Goal: Information Seeking & Learning: Check status

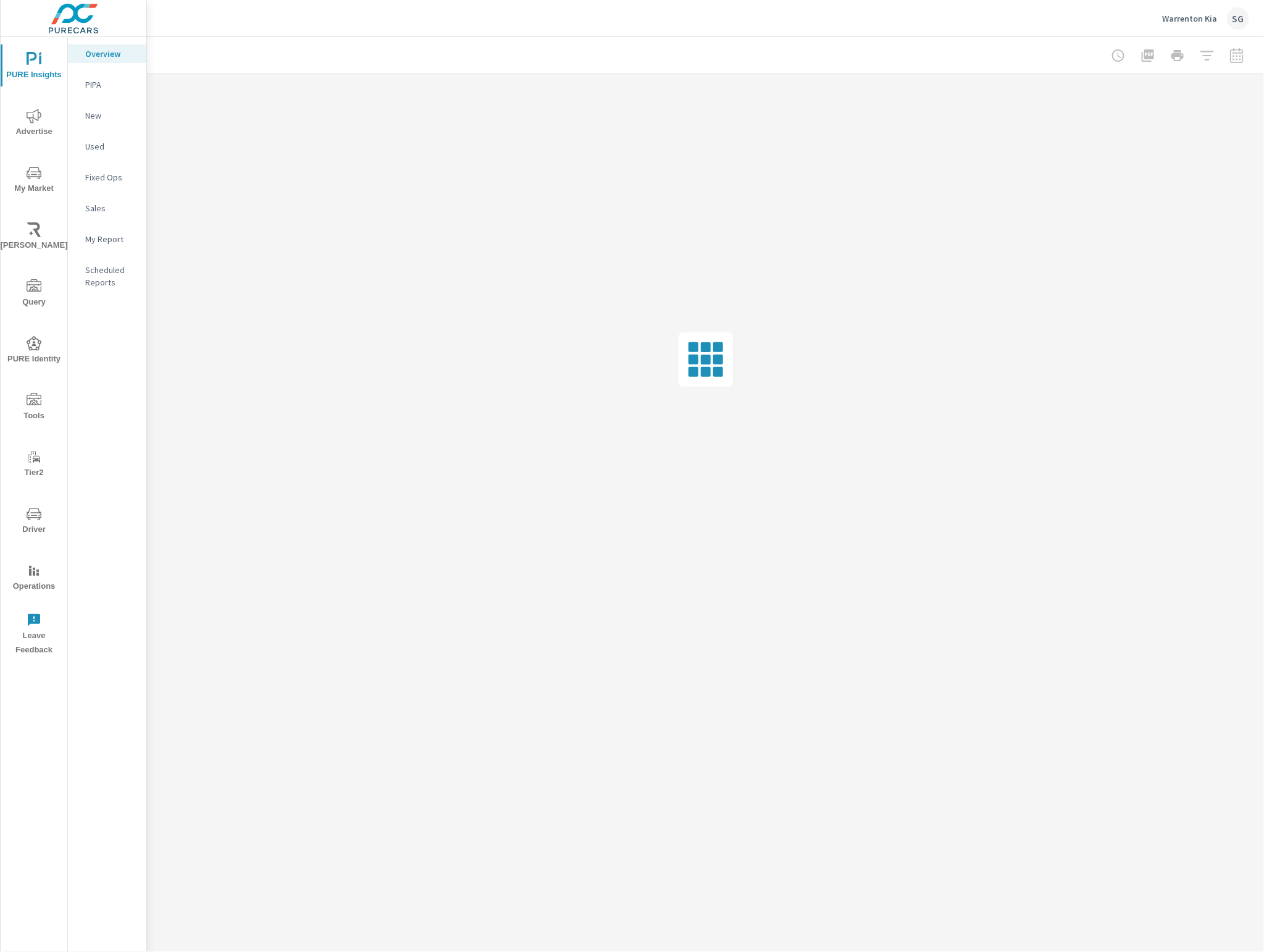
click at [23, 170] on span "My Market" at bounding box center [34, 181] width 60 height 30
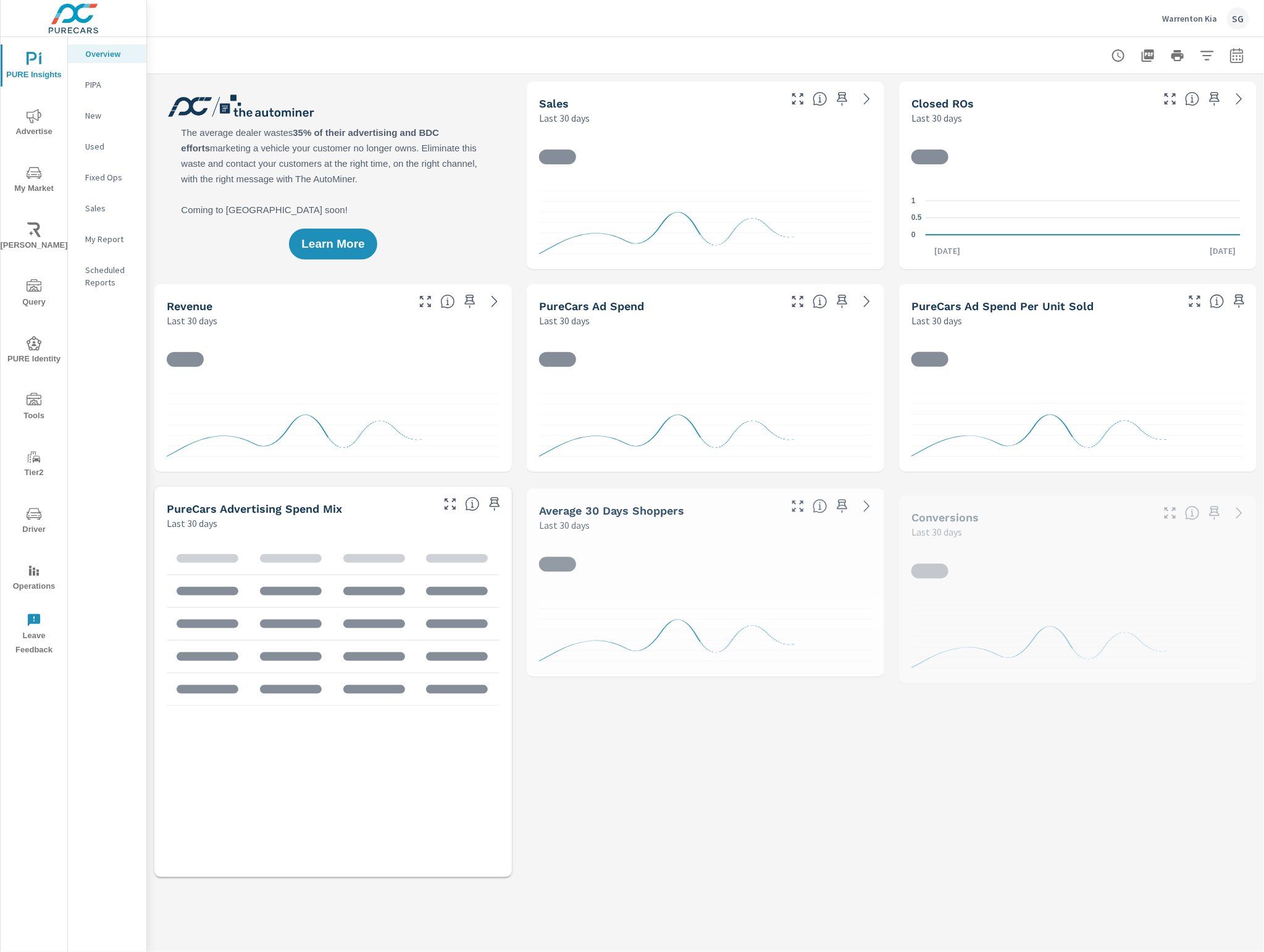
click at [43, 184] on span "My Market" at bounding box center [34, 181] width 60 height 30
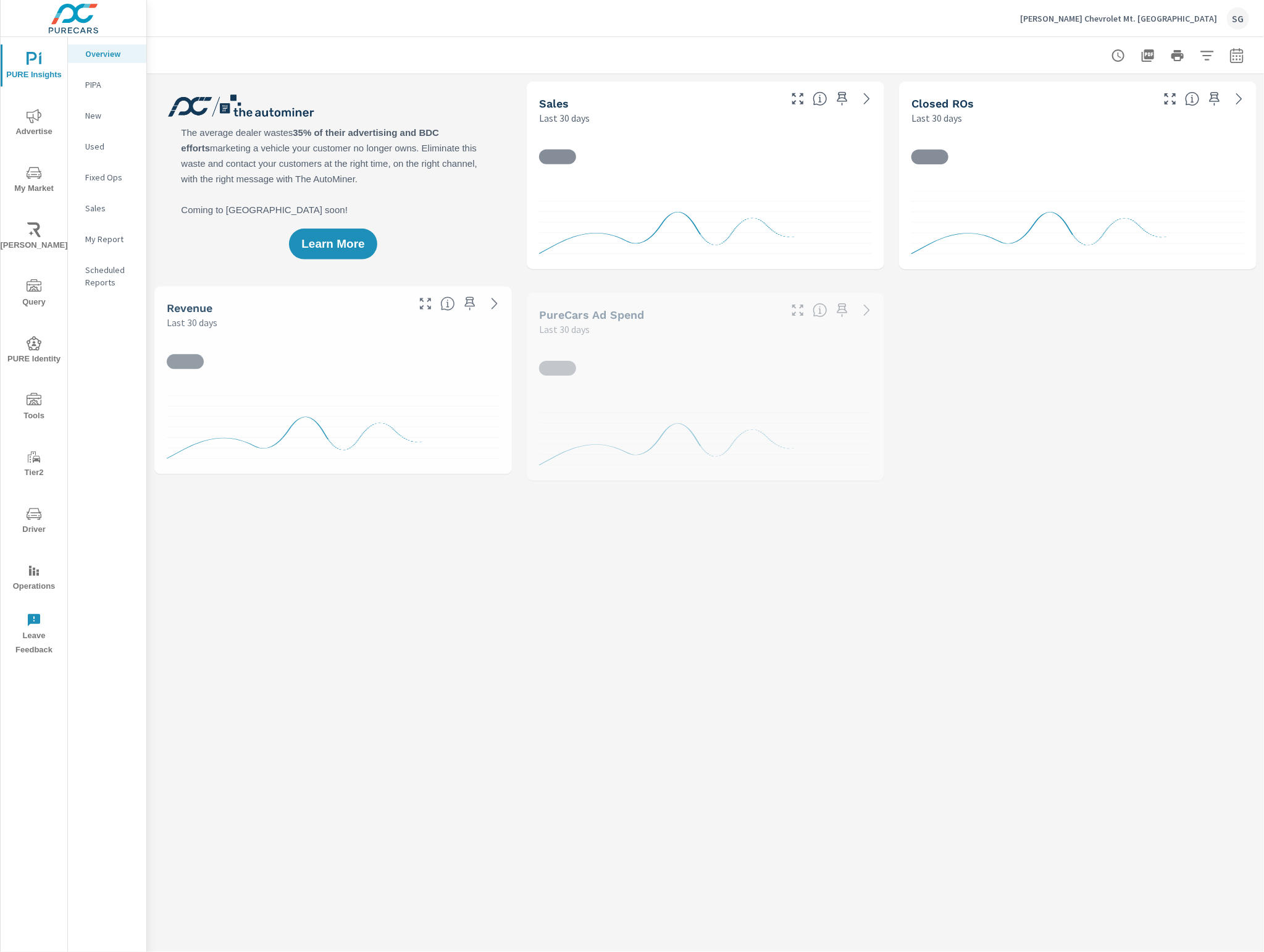
drag, startPoint x: 33, startPoint y: 528, endPoint x: 32, endPoint y: 521, distance: 7.1
click at [32, 521] on span "Driver" at bounding box center [34, 521] width 60 height 30
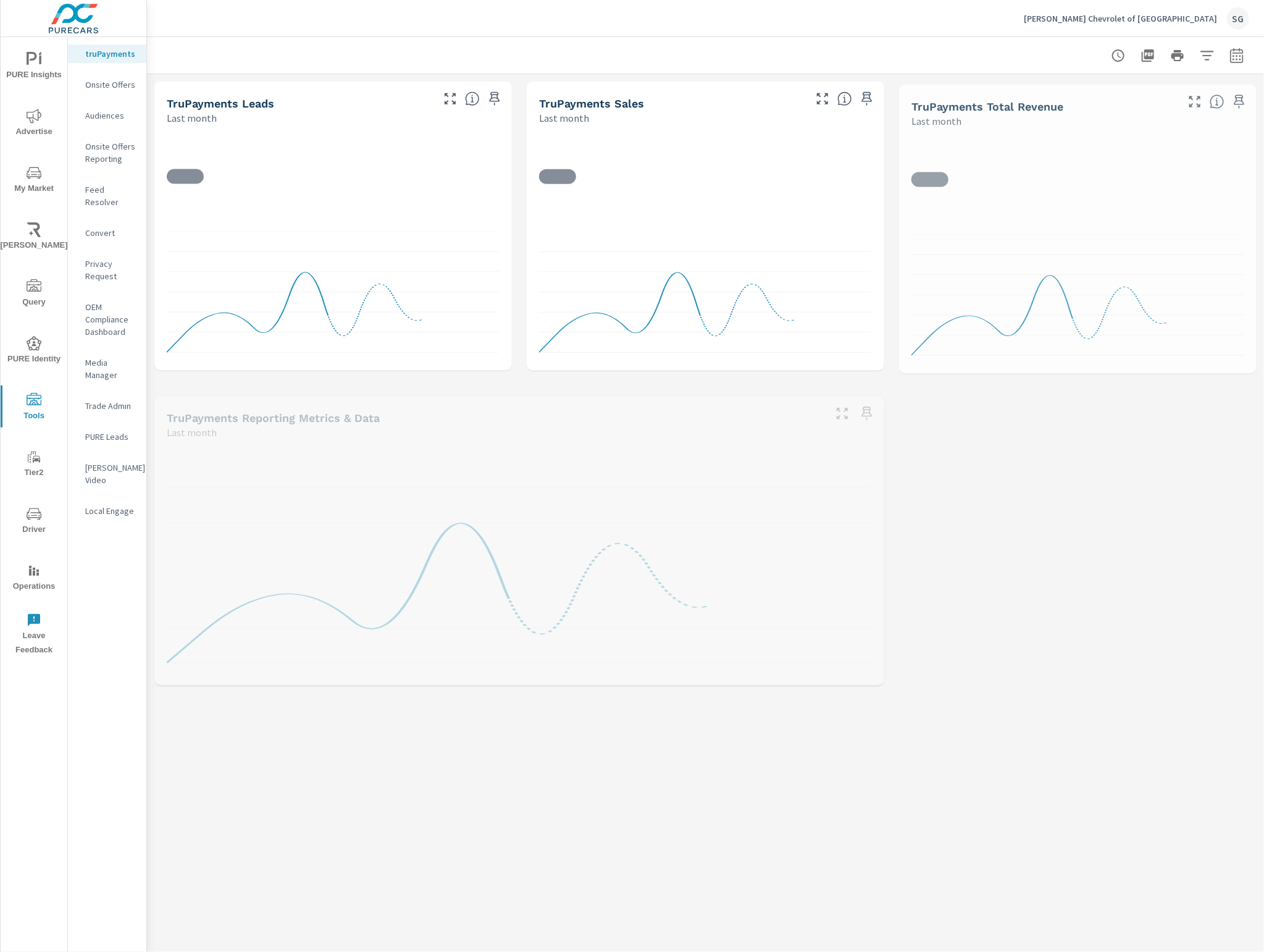
drag, startPoint x: 125, startPoint y: 192, endPoint x: 127, endPoint y: 205, distance: 13.2
click at [124, 193] on p "Feed Resolver" at bounding box center [111, 196] width 51 height 25
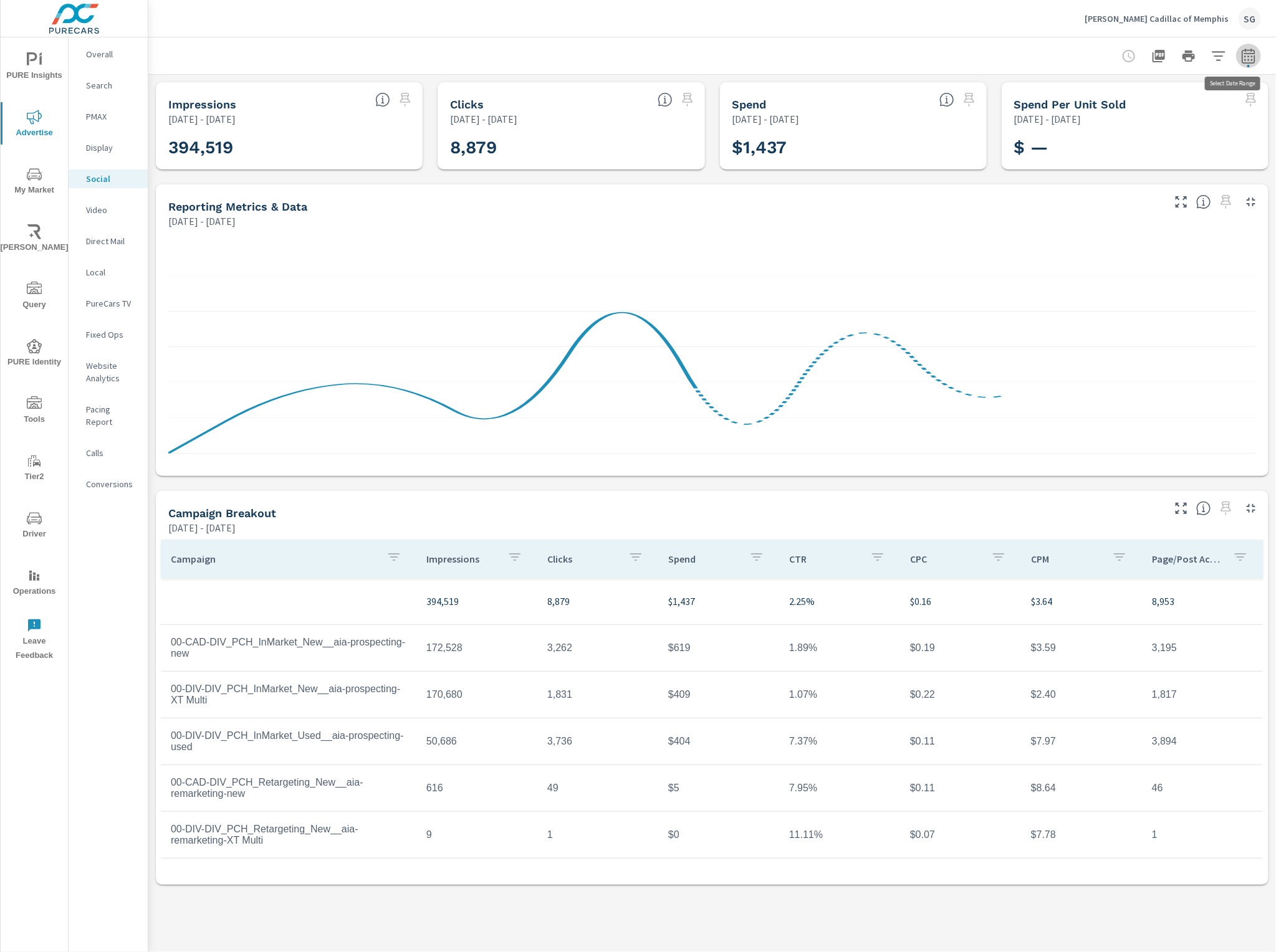
click at [1252, 57] on icon "button" at bounding box center [1249, 58] width 8 height 5
click at [1163, 110] on select "Custom Yesterday Last week Last 7 days Last 14 days Last 30 days Last 45 days L…" at bounding box center [1149, 108] width 135 height 25
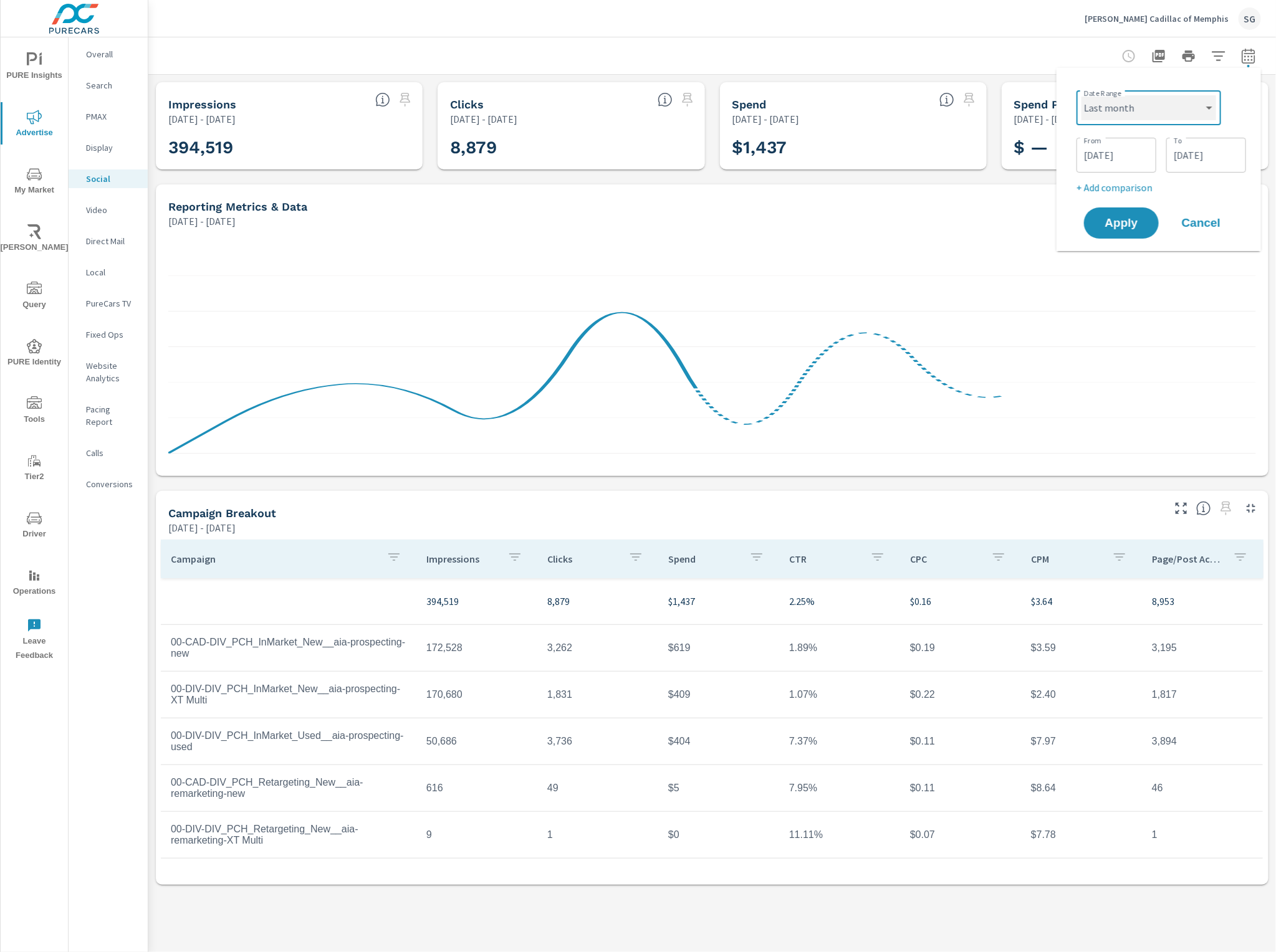
click at [1082, 95] on select "Custom Yesterday Last week Last 7 days Last 14 days Last 30 days Last 45 days L…" at bounding box center [1149, 108] width 135 height 25
select select "Last month"
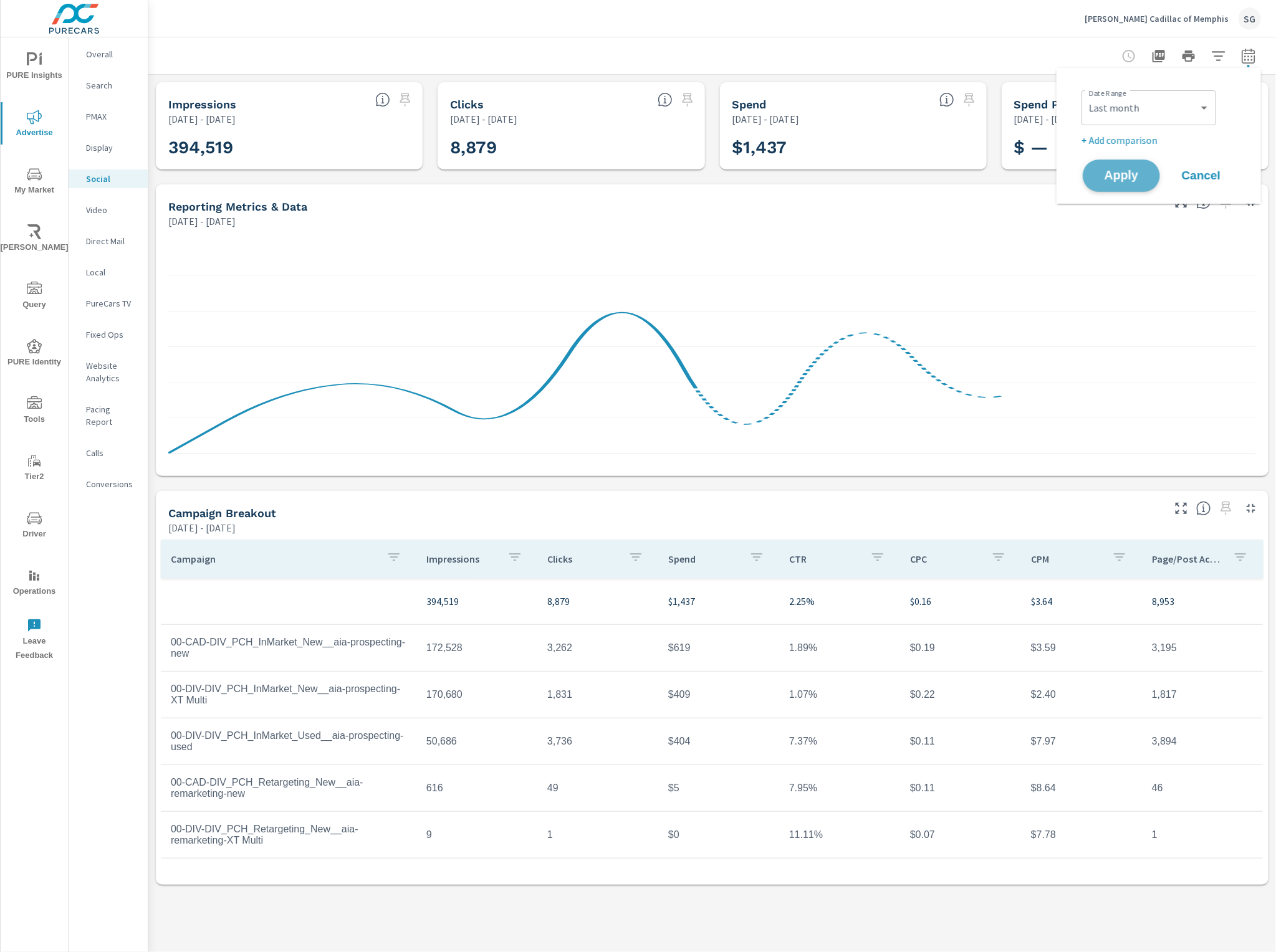
click at [1113, 180] on span "Apply" at bounding box center [1122, 176] width 51 height 12
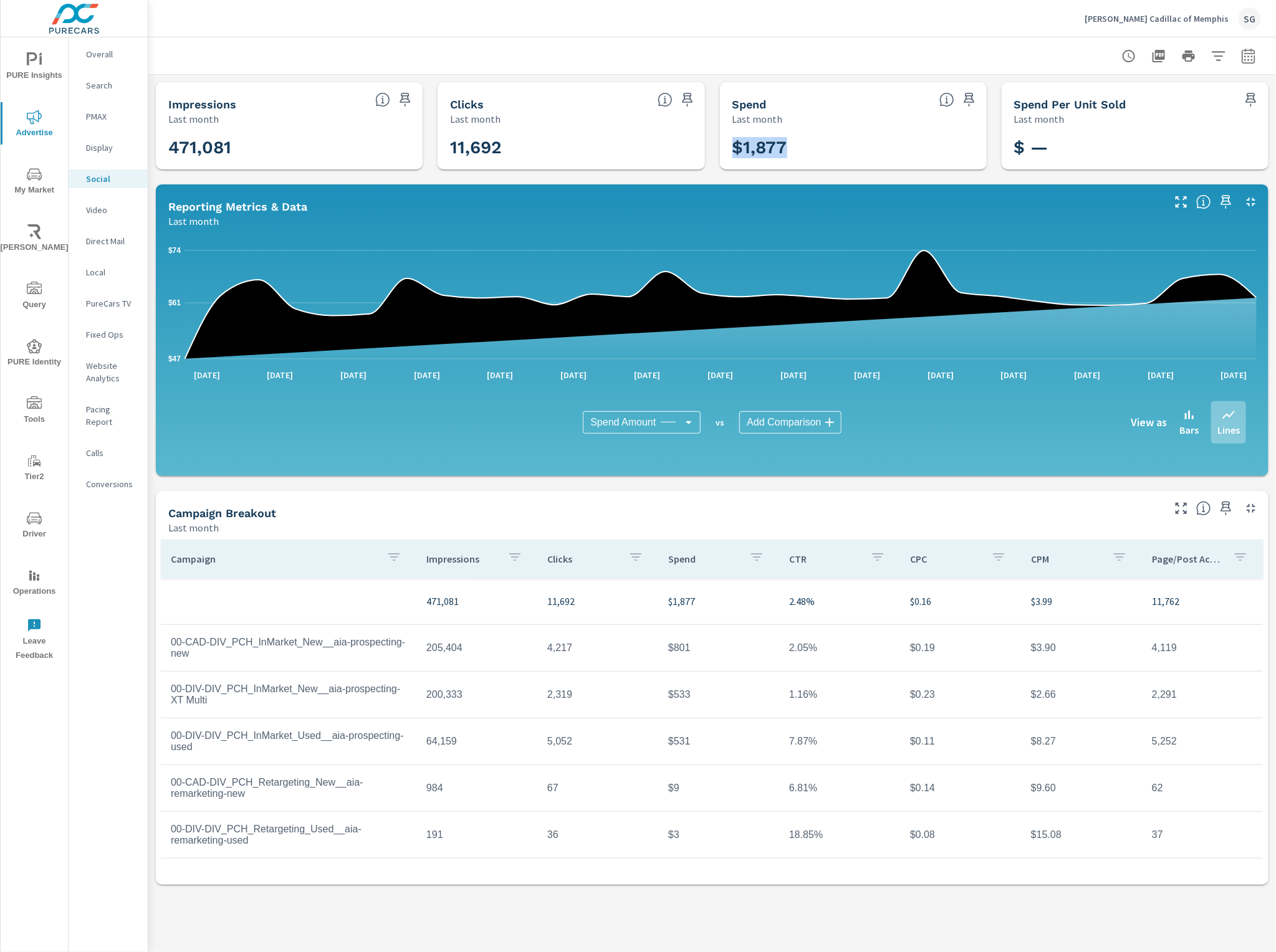
drag, startPoint x: 807, startPoint y: 148, endPoint x: 731, endPoint y: 159, distance: 76.8
click at [728, 157] on div "$1,877" at bounding box center [853, 148] width 257 height 34
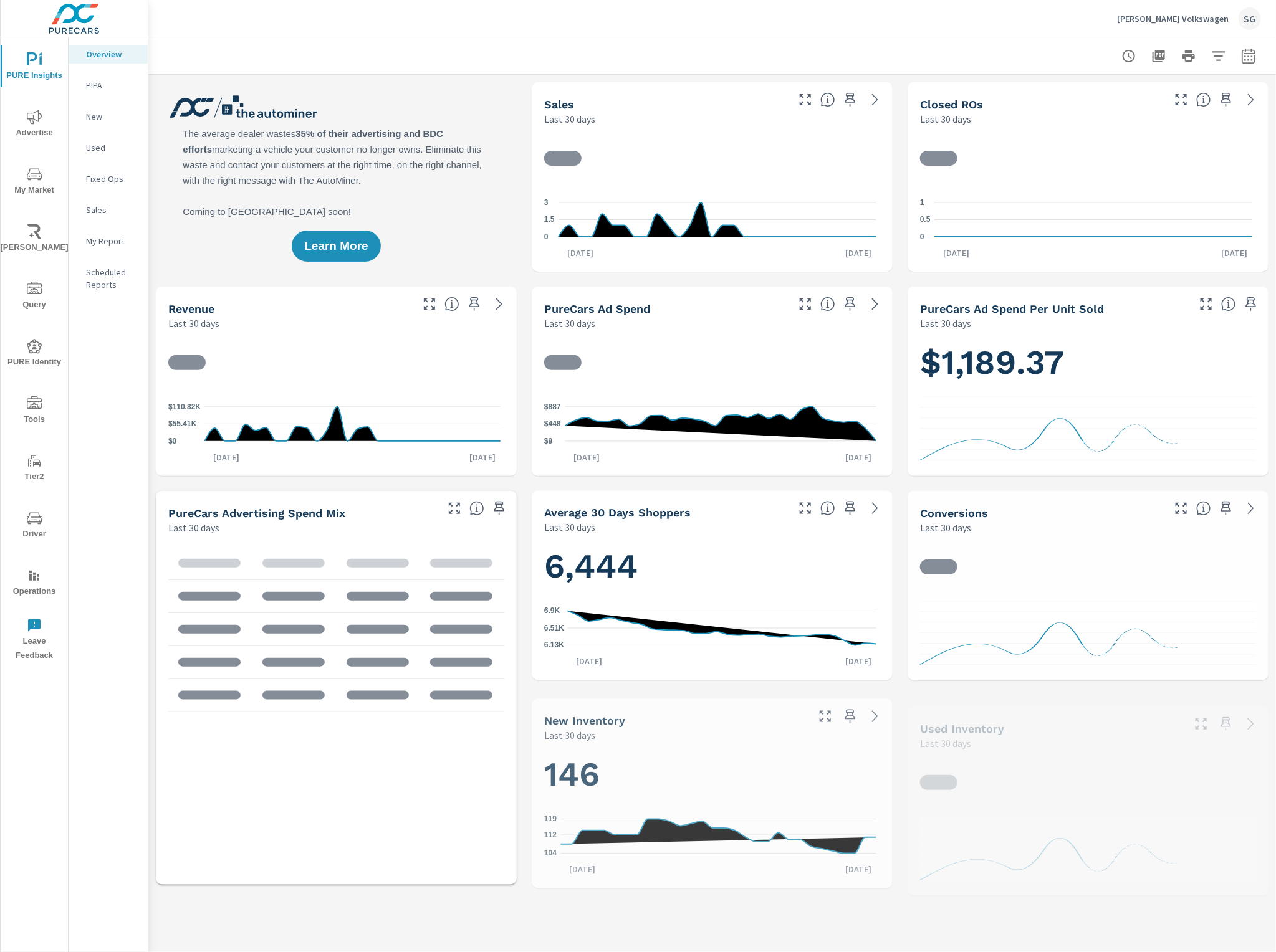
click at [32, 522] on icon "nav menu" at bounding box center [34, 518] width 15 height 15
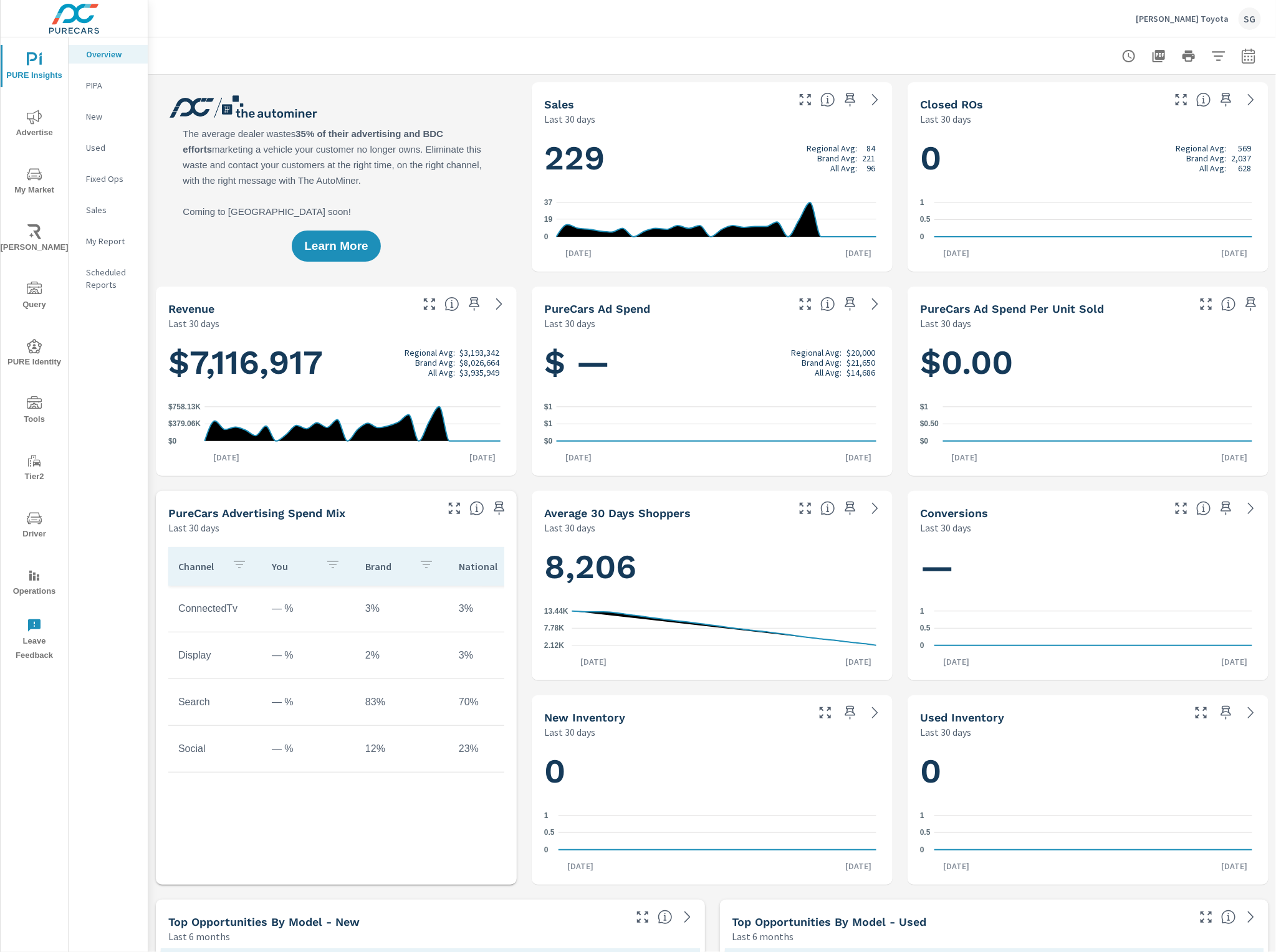
drag, startPoint x: 26, startPoint y: 521, endPoint x: 16, endPoint y: 522, distance: 10.0
click at [25, 521] on span "Driver" at bounding box center [35, 526] width 60 height 31
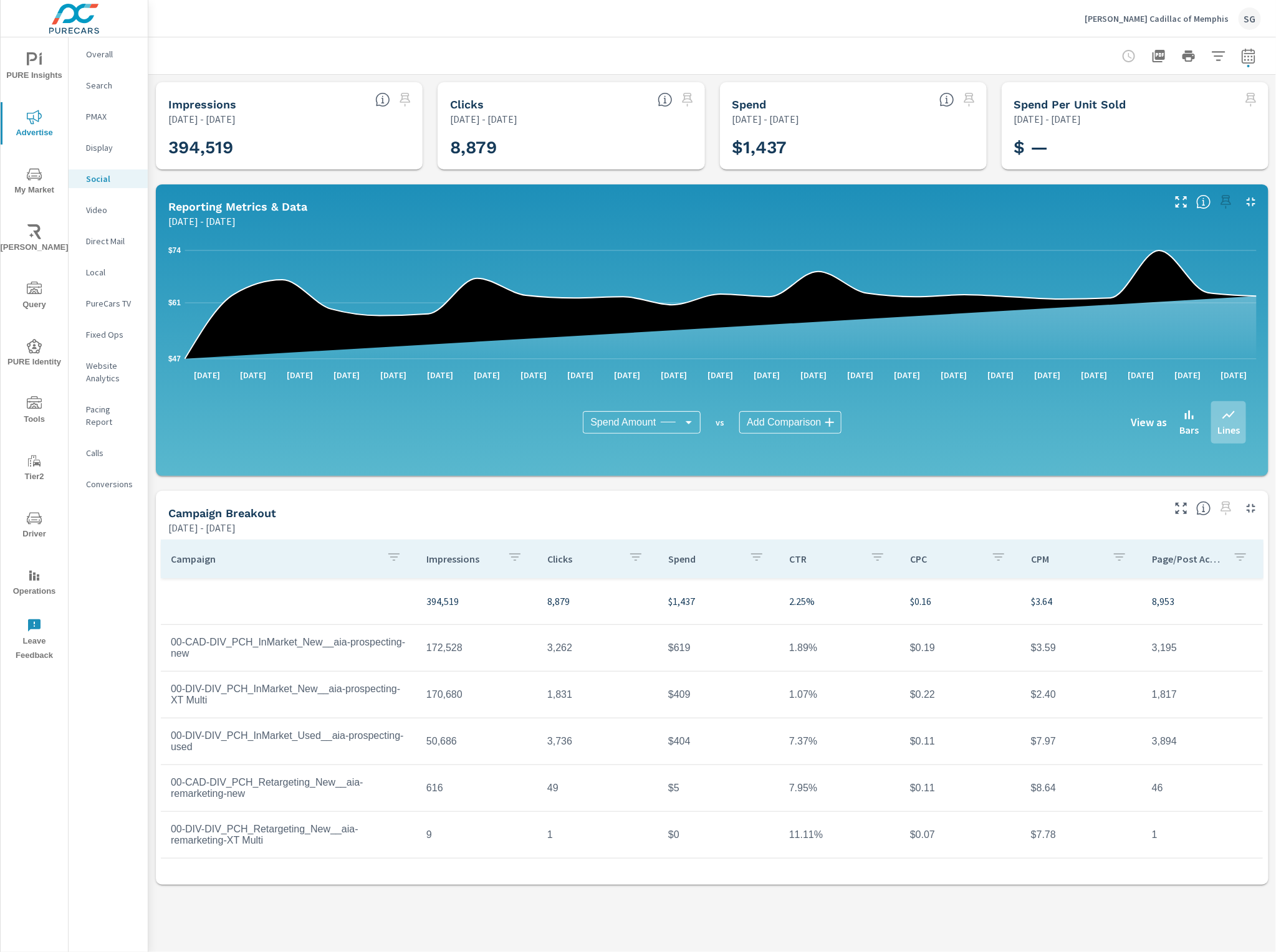
drag, startPoint x: 1246, startPoint y: 16, endPoint x: 1243, endPoint y: 57, distance: 41.1
click at [1242, 74] on div "Landers Cadillac of Memphis SG Social Performance Landers Cadillac of Memphis R…" at bounding box center [712, 476] width 1128 height 952
click at [1244, 57] on icon "button" at bounding box center [1249, 56] width 15 height 15
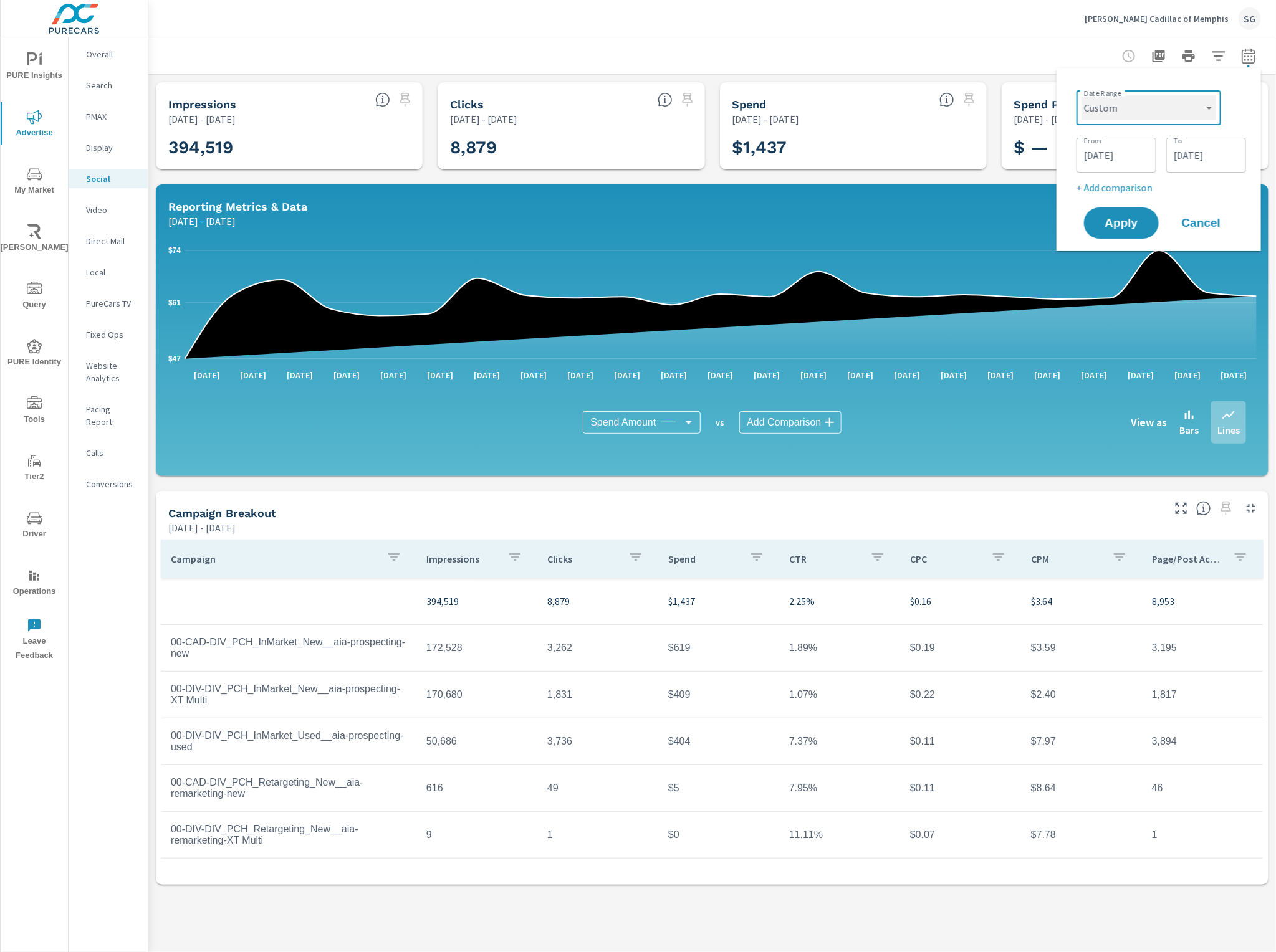
click at [1196, 104] on select "Custom Yesterday Last week Last 7 days Last 14 days Last 30 days Last 45 days L…" at bounding box center [1149, 108] width 135 height 25
click at [1082, 95] on select "Custom Yesterday Last week Last 7 days Last 14 days Last 30 days Last 45 days L…" at bounding box center [1149, 108] width 135 height 25
select select "Month to date"
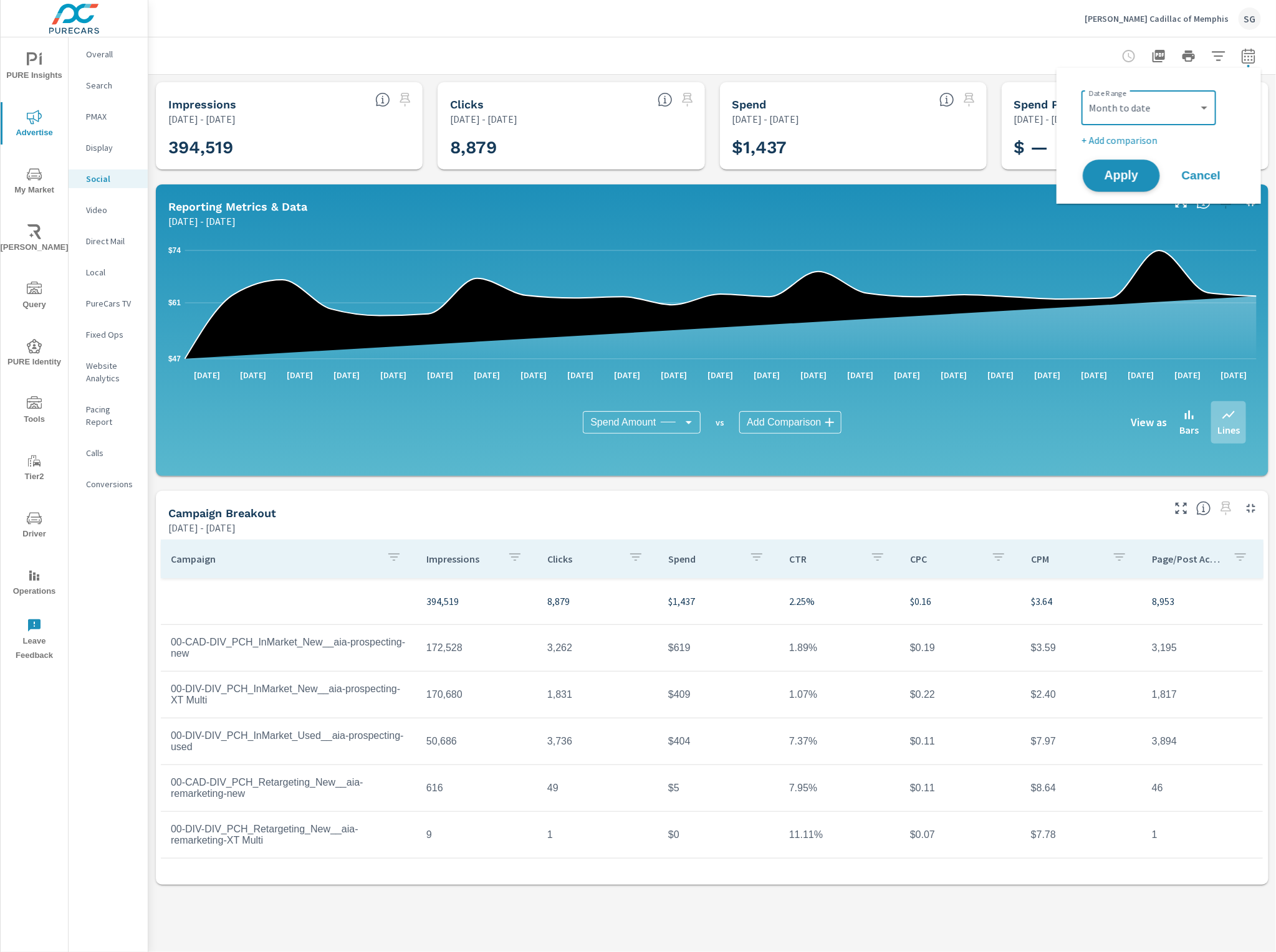
click at [1124, 176] on span "Apply" at bounding box center [1122, 176] width 51 height 12
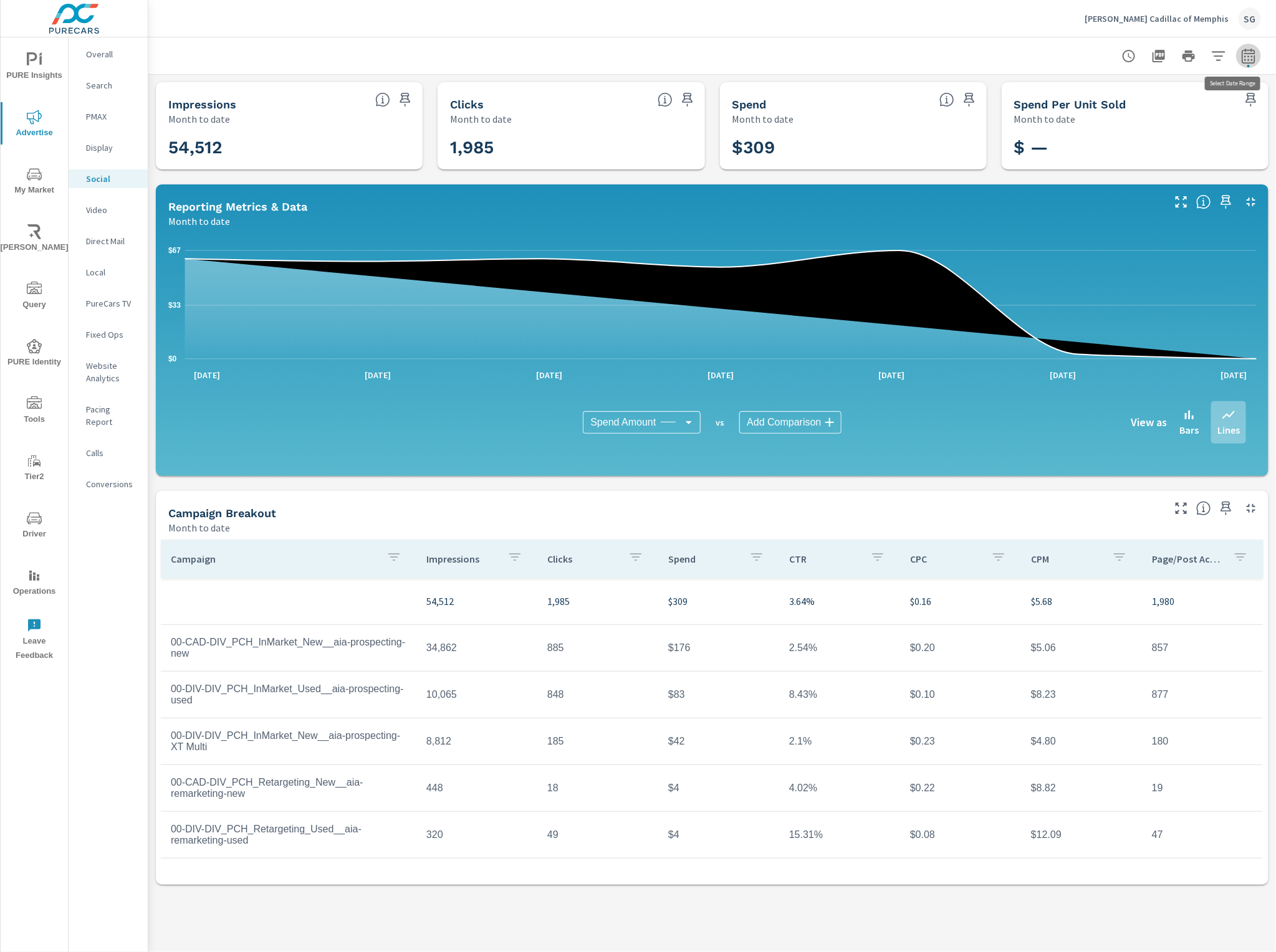
click at [1249, 54] on icon "button" at bounding box center [1249, 56] width 15 height 15
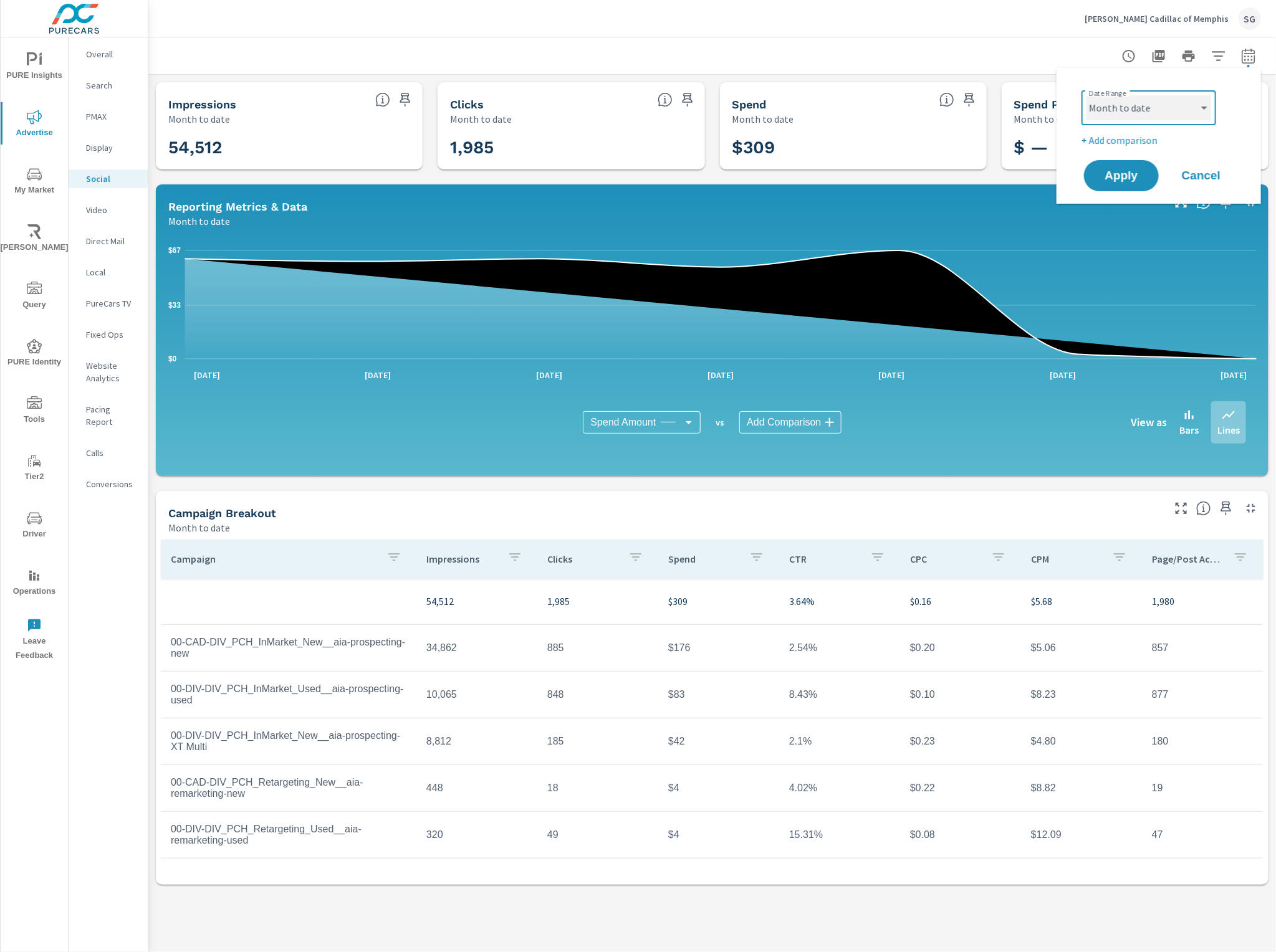
click at [1166, 111] on select "Custom Yesterday Last week Last 7 days Last 14 days Last 30 days Last 45 days L…" at bounding box center [1149, 108] width 125 height 25
click at [1086, 95] on select "Custom Yesterday Last week Last 7 days Last 14 days Last 30 days Last 45 days L…" at bounding box center [1149, 108] width 125 height 25
select select "Last month"
click at [1135, 178] on span "Apply" at bounding box center [1122, 176] width 51 height 12
